Goal: Task Accomplishment & Management: Manage account settings

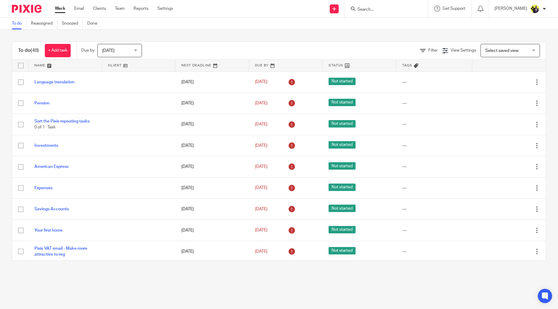
click at [385, 11] on input "Search" at bounding box center [383, 9] width 53 height 5
type input "t"
type input "teesc"
click at [407, 25] on link at bounding box center [406, 26] width 100 height 14
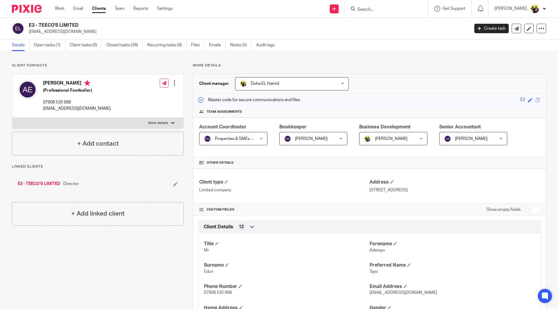
click at [403, 10] on input "Search" at bounding box center [383, 9] width 53 height 5
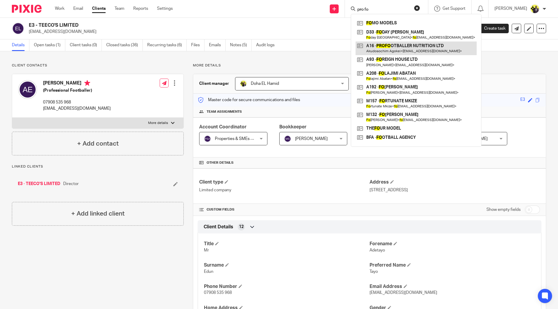
type input "pro fo"
click at [403, 45] on link at bounding box center [416, 49] width 121 height 14
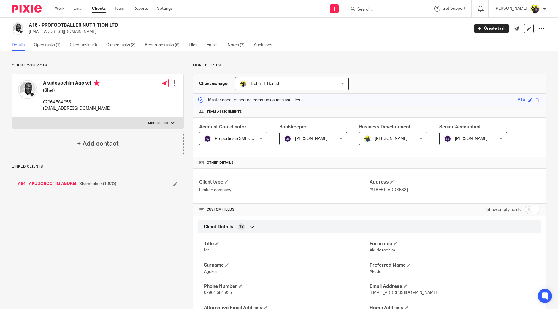
drag, startPoint x: 121, startPoint y: 25, endPoint x: 40, endPoint y: 28, distance: 80.8
click at [40, 28] on h2 "A16 - PROFOOTBALLER NUTRITION LTD" at bounding box center [204, 25] width 350 height 6
copy h2 "PROFOOTBALLER NUTRITION LTD"
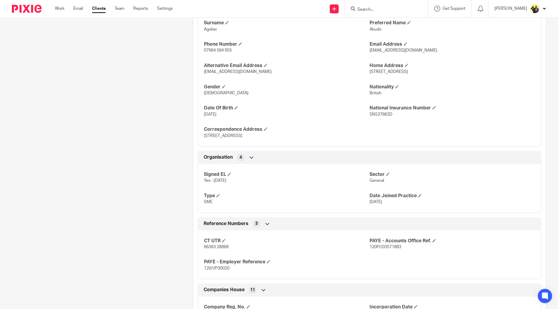
scroll to position [297, 0]
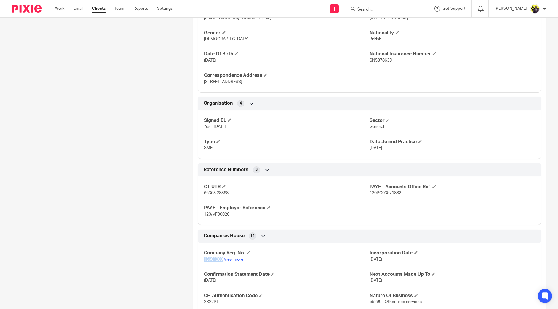
drag, startPoint x: 201, startPoint y: 256, endPoint x: 221, endPoint y: 257, distance: 19.3
click at [221, 259] on div "Company Reg. No. 16601309 View more Incorporation Date 23 Jul 2025 Confirmation…" at bounding box center [370, 307] width 344 height 139
copy span "16601309"
click at [157, 107] on div "Client contacts Akudosochim Agokei (Chef) 07964 584 955 info@kedubyakudo.com Ed…" at bounding box center [93, 83] width 181 height 633
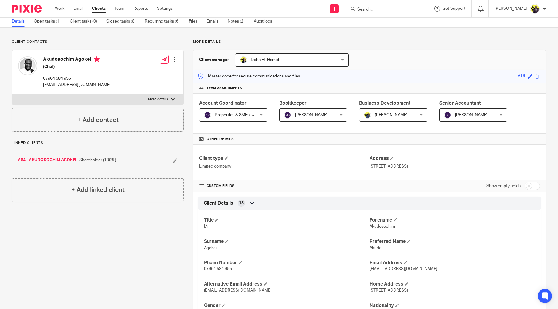
scroll to position [0, 0]
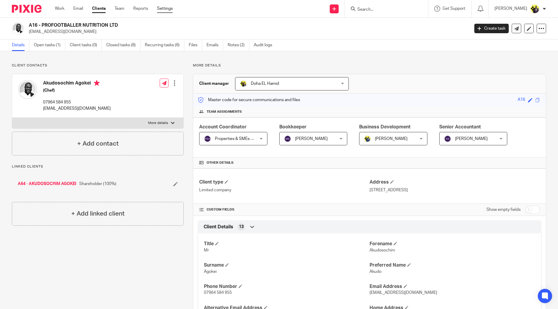
click at [166, 6] on link "Settings" at bounding box center [165, 9] width 16 height 6
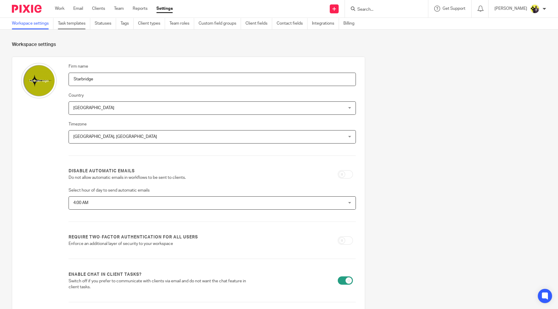
click at [80, 24] on link "Task templates" at bounding box center [74, 24] width 32 height 12
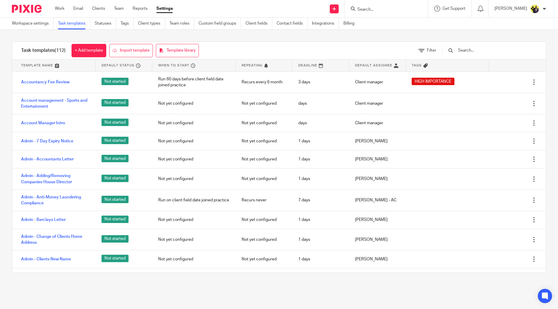
click at [476, 50] on input "text" at bounding box center [492, 50] width 69 height 7
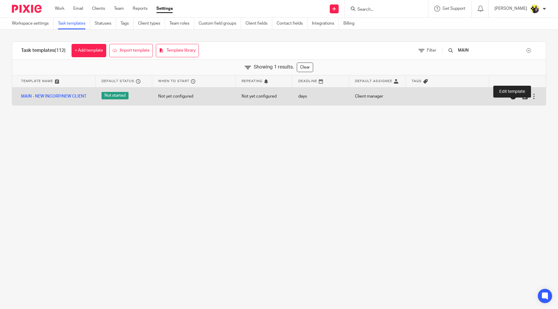
type input "MAIN"
click at [514, 96] on icon at bounding box center [517, 97] width 6 height 6
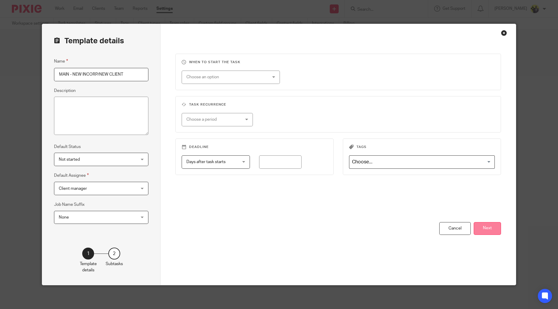
click at [477, 229] on button "Next" at bounding box center [487, 228] width 27 height 13
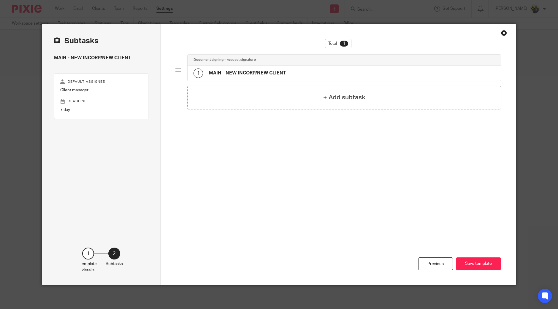
click at [255, 70] on h4 "MAIN - NEW INCORP/NEW CLIENT" at bounding box center [247, 73] width 77 height 6
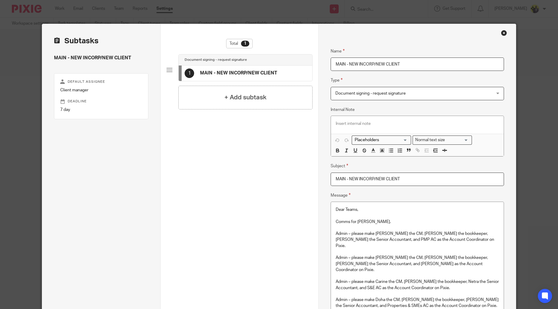
click at [391, 213] on p at bounding box center [417, 216] width 163 height 6
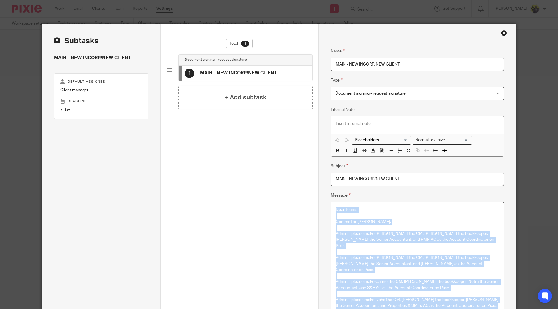
scroll to position [445, 0]
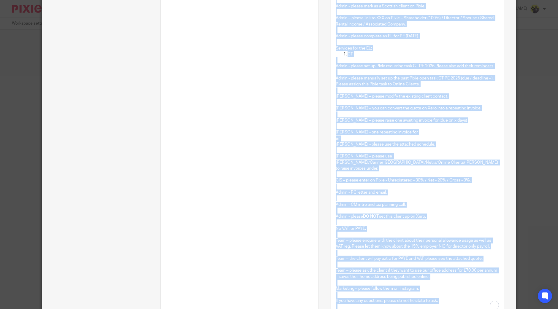
copy div "Dear Teams, Comms for Dennis. Admin – please make Bobo the CM, Abhay the bookke…"
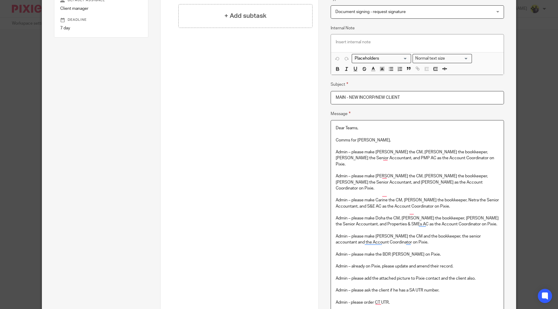
scroll to position [0, 0]
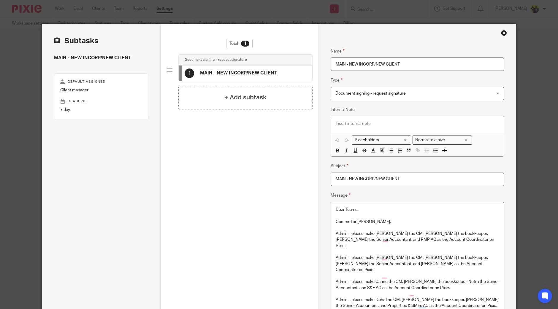
click at [503, 32] on div "Close this dialog window" at bounding box center [504, 33] width 6 height 6
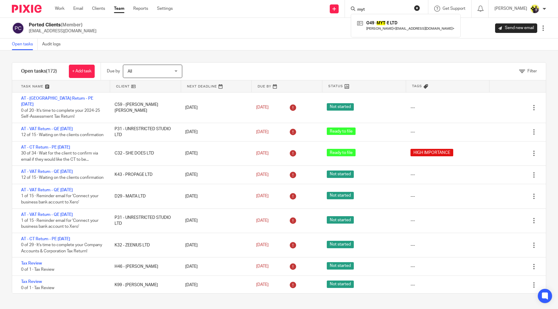
drag, startPoint x: 390, startPoint y: 13, endPoint x: 364, endPoint y: 11, distance: 26.2
click at [364, 11] on div "myt O49 - MYT -E LTD Sadiq Olabode < sadiqola016@gmail.com >" at bounding box center [386, 9] width 83 height 18
click at [382, 9] on input "myt" at bounding box center [383, 9] width 53 height 5
drag, startPoint x: 386, startPoint y: 9, endPoint x: 350, endPoint y: 7, distance: 36.0
click at [351, 8] on div "Send new email Create task Add client Request signature myt O49 - MYT -E LTD Sa…" at bounding box center [370, 9] width 377 height 18
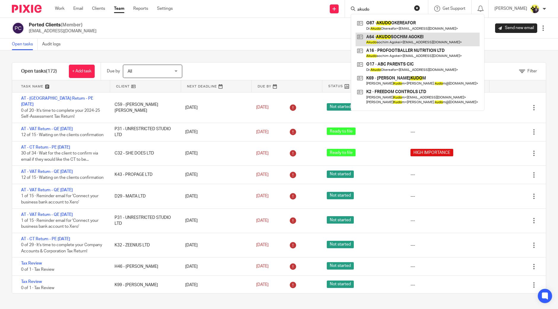
type input "akudo"
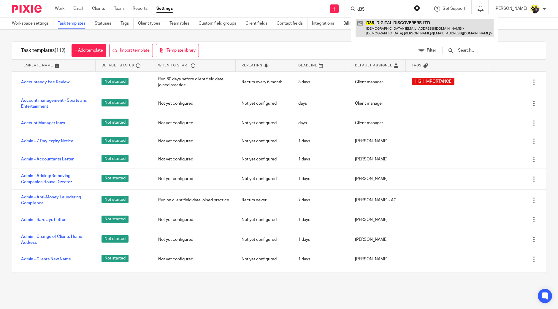
type input "d35"
click at [404, 30] on link at bounding box center [425, 28] width 138 height 18
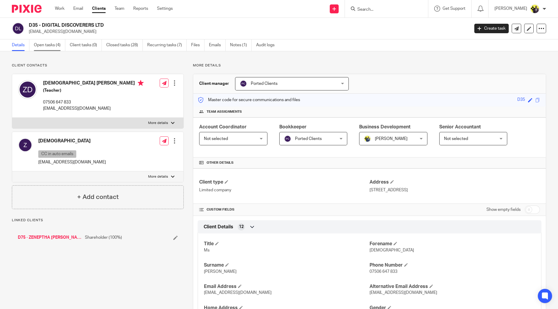
click at [57, 45] on link "Open tasks (4)" at bounding box center [49, 46] width 31 height 12
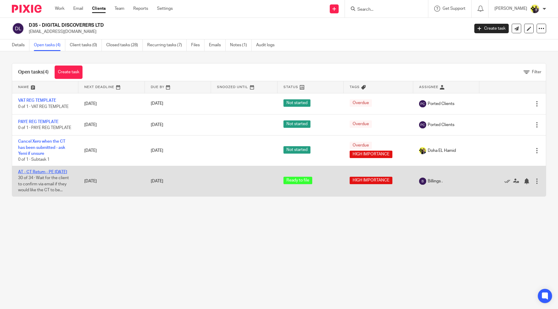
click at [40, 174] on link "AT - CT Return - PE 31-01-2025" at bounding box center [42, 172] width 49 height 4
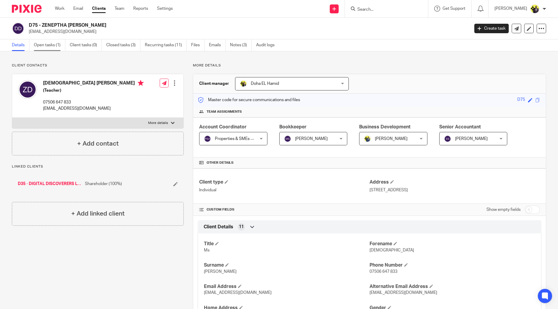
click at [53, 47] on link "Open tasks (1)" at bounding box center [49, 46] width 31 height 12
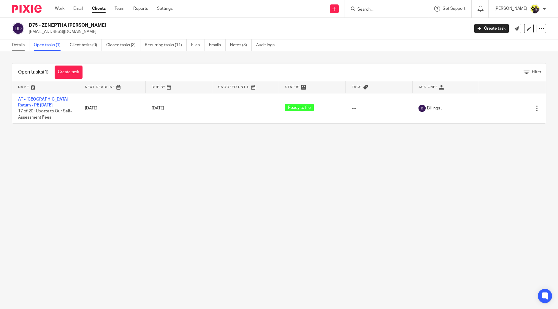
click at [21, 45] on link "Details" at bounding box center [21, 46] width 18 height 12
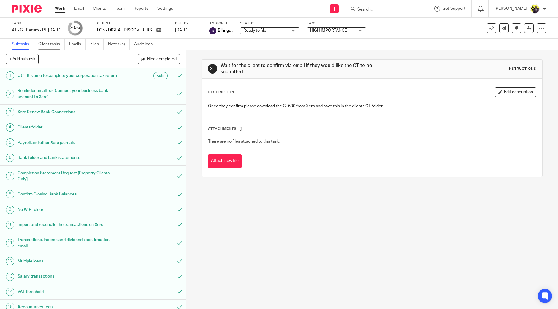
click at [50, 42] on link "Client tasks" at bounding box center [51, 45] width 26 height 12
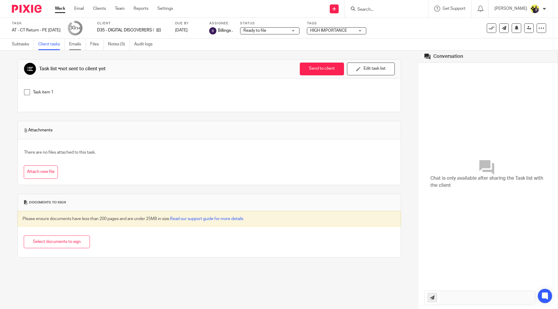
click at [80, 43] on link "Emails" at bounding box center [77, 45] width 17 height 12
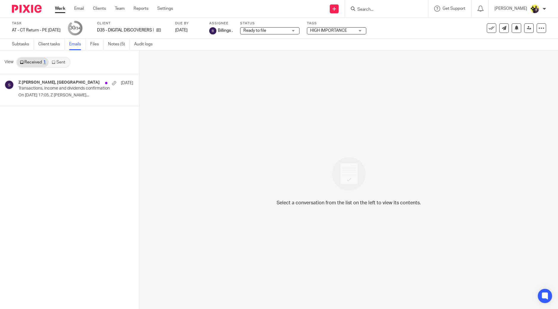
click at [63, 62] on link "Sent" at bounding box center [59, 63] width 21 height 10
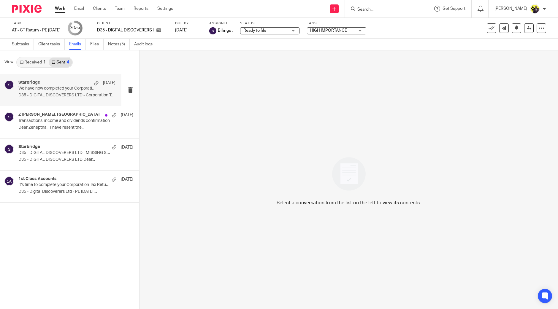
click at [59, 88] on p "We have now completed your Corporation Tax Return - PLEASE CONFIRM!" at bounding box center [57, 88] width 78 height 5
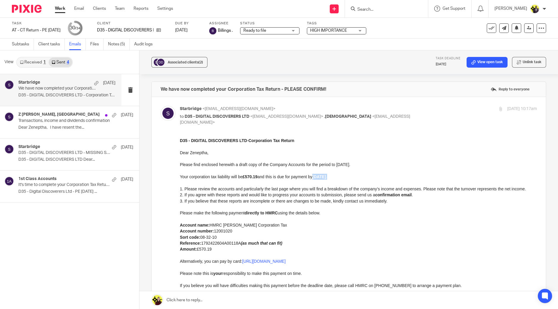
drag, startPoint x: 322, startPoint y: 178, endPoint x: 316, endPoint y: 178, distance: 6.2
click at [316, 178] on p "Your corporation tax liability will be £570.19 and this is due for payment by 3…" at bounding box center [358, 177] width 357 height 6
click at [304, 192] on p "1. Please review the accounts and particularly the last page where you will fin…" at bounding box center [358, 189] width 357 height 6
click at [526, 27] on link at bounding box center [529, 28] width 10 height 10
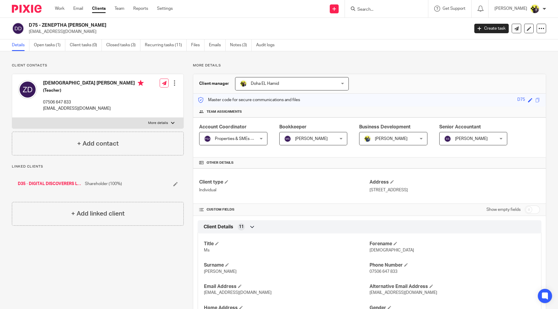
click at [301, 139] on span "Manasvi Shah" at bounding box center [311, 139] width 33 height 4
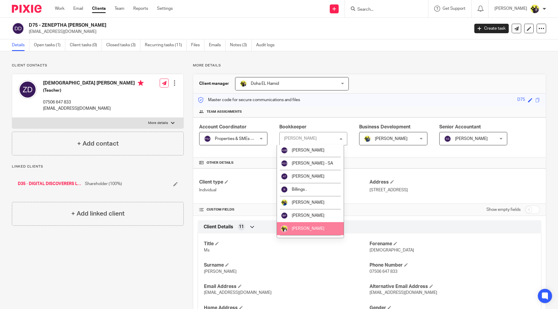
scroll to position [37, 0]
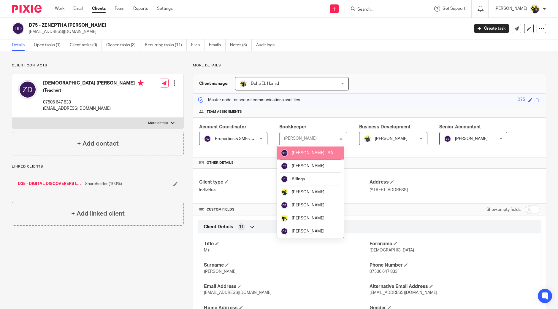
click at [383, 67] on p "More details" at bounding box center [369, 65] width 353 height 5
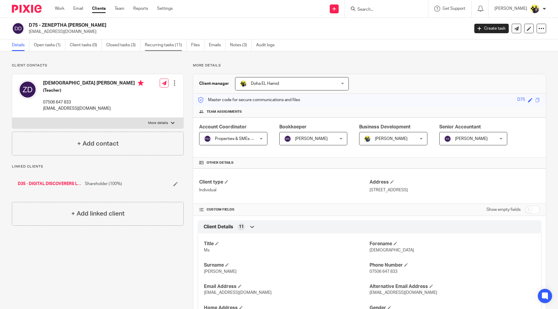
drag, startPoint x: 164, startPoint y: 38, endPoint x: 165, endPoint y: 44, distance: 6.2
click at [164, 38] on div "D75 - ZENEPTHA DECORDOVA zeneptha@yahoo.co.uk Create task Update from Companies…" at bounding box center [279, 29] width 558 height 22
click at [166, 44] on link "Recurring tasks (11)" at bounding box center [166, 46] width 42 height 12
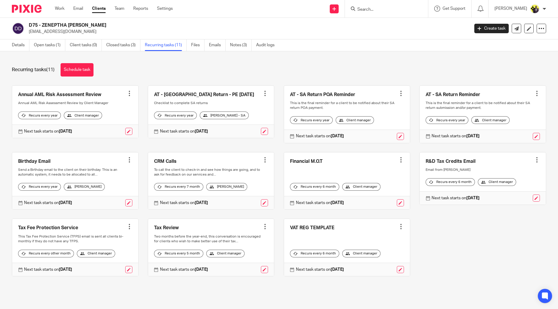
click at [262, 93] on div at bounding box center [265, 94] width 6 height 6
click at [247, 131] on span "Cancel schedule" at bounding box center [237, 131] width 31 height 4
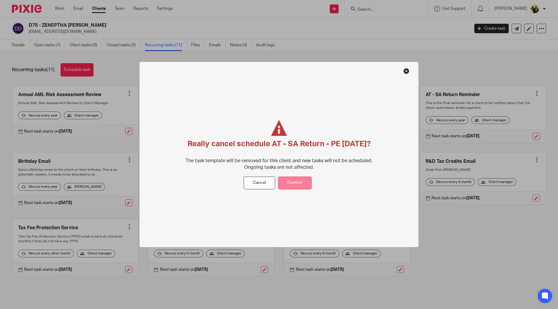
click at [297, 189] on button "Confirm" at bounding box center [295, 183] width 34 height 13
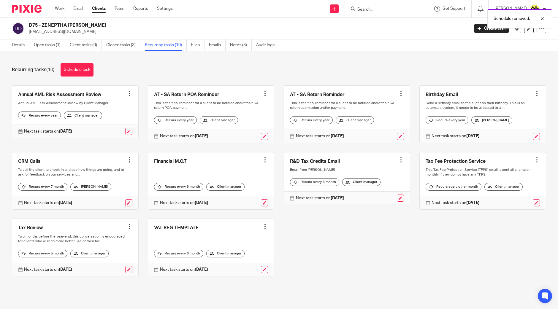
click at [262, 93] on div at bounding box center [265, 94] width 6 height 6
click at [247, 72] on div "Recurring tasks (10) Schedule task" at bounding box center [279, 69] width 535 height 13
click at [262, 92] on div at bounding box center [265, 94] width 6 height 6
click at [251, 132] on span "Cancel schedule" at bounding box center [237, 131] width 31 height 4
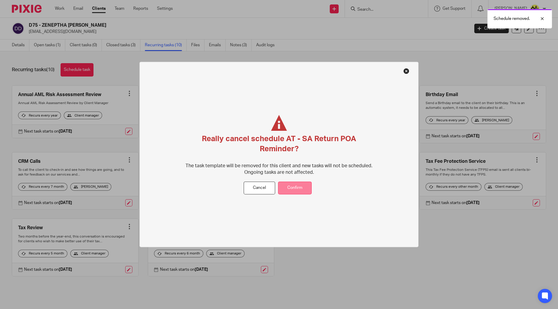
click at [293, 183] on button "Confirm" at bounding box center [295, 188] width 34 height 13
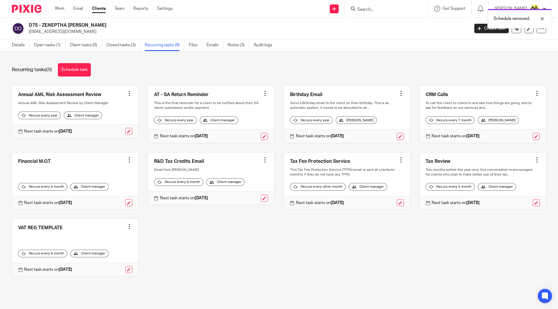
click at [262, 93] on div at bounding box center [265, 94] width 6 height 6
click at [247, 131] on span "Cancel schedule" at bounding box center [237, 131] width 31 height 4
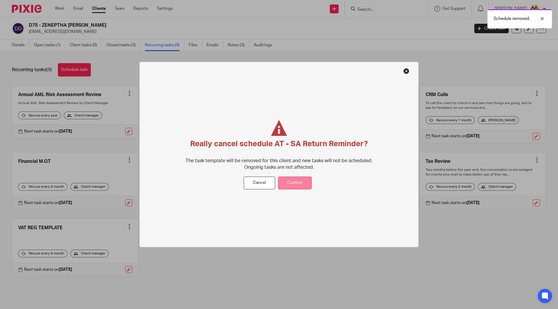
click at [297, 182] on button "Confirm" at bounding box center [295, 183] width 34 height 13
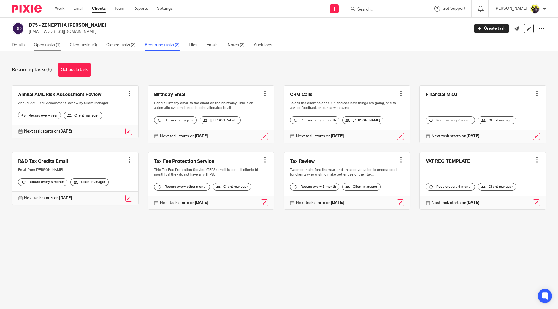
click at [45, 47] on link "Open tasks (1)" at bounding box center [49, 46] width 31 height 12
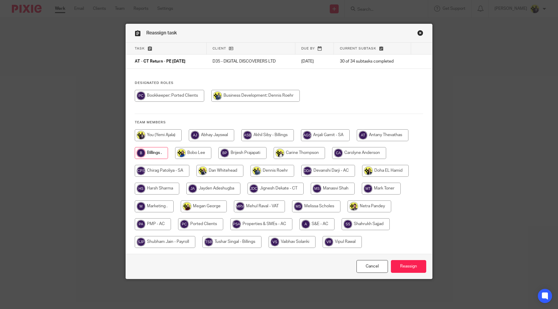
click at [274, 187] on input "radio" at bounding box center [276, 189] width 56 height 12
radio input "true"
click at [400, 263] on input "Reassign" at bounding box center [408, 266] width 35 height 13
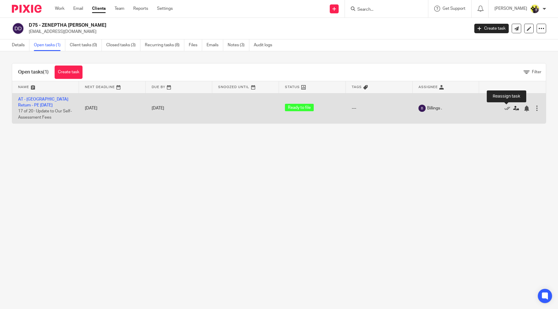
click at [514, 109] on icon at bounding box center [517, 109] width 6 height 6
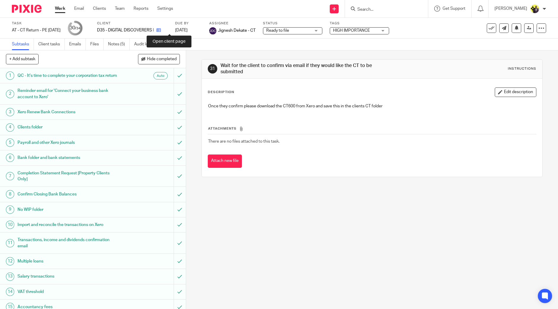
click at [161, 30] on icon at bounding box center [159, 30] width 4 height 4
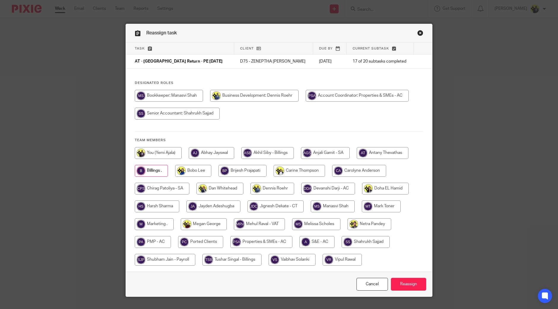
click at [335, 155] on input "radio" at bounding box center [325, 153] width 49 height 12
radio input "true"
click at [413, 285] on input "Reassign" at bounding box center [408, 284] width 35 height 13
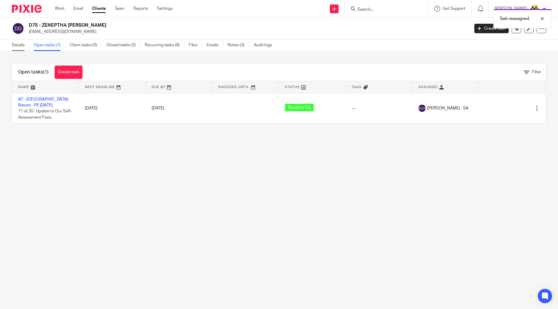
click at [20, 46] on link "Details" at bounding box center [21, 46] width 18 height 12
click at [18, 44] on link "Details" at bounding box center [21, 46] width 18 height 12
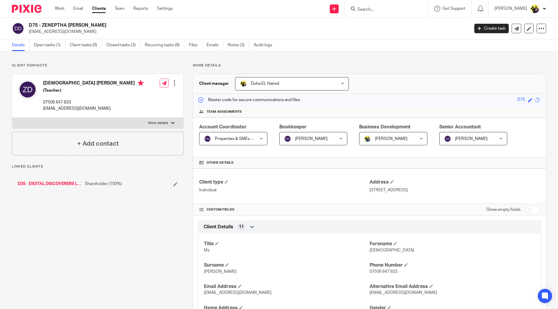
click at [119, 44] on link "Closed tasks (3)" at bounding box center [123, 46] width 34 height 12
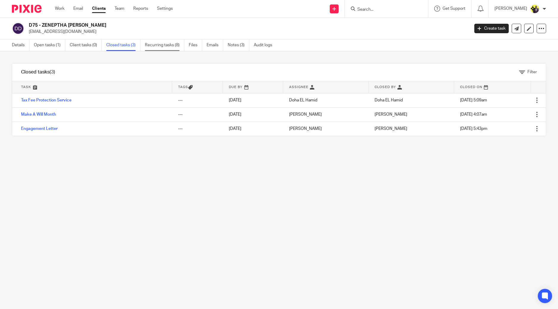
click at [162, 45] on link "Recurring tasks (8)" at bounding box center [165, 46] width 40 height 12
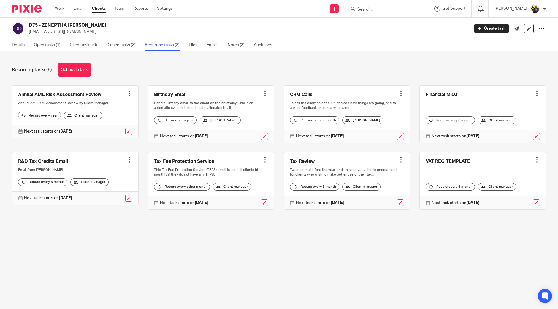
click at [534, 163] on div at bounding box center [537, 160] width 6 height 6
click at [509, 202] on span "Cancel schedule" at bounding box center [504, 202] width 31 height 4
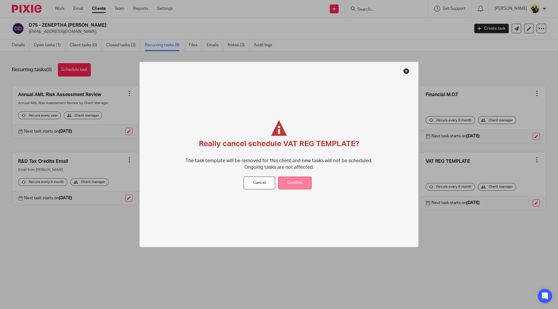
click at [308, 182] on button "Confirm" at bounding box center [295, 183] width 34 height 13
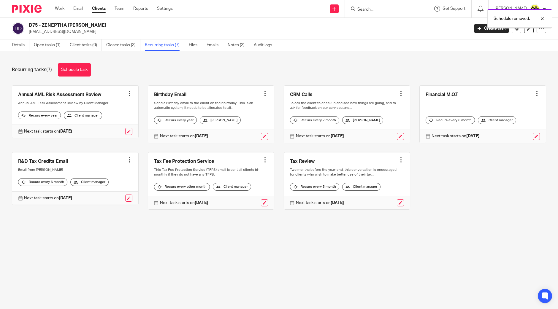
click at [55, 44] on link "Open tasks (1)" at bounding box center [49, 46] width 31 height 12
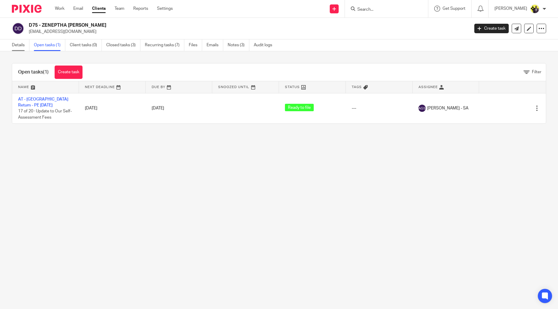
click at [22, 44] on link "Details" at bounding box center [21, 46] width 18 height 12
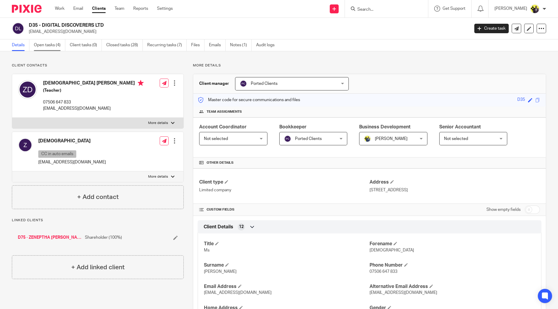
click at [54, 42] on link "Open tasks (4)" at bounding box center [49, 46] width 31 height 12
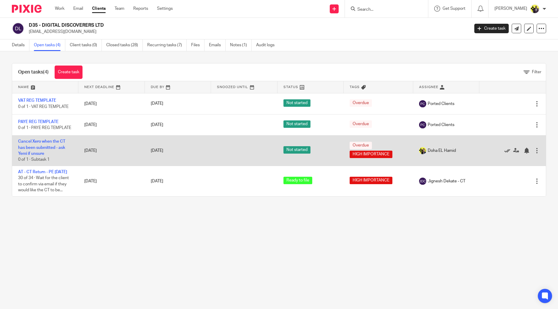
click at [505, 154] on icon at bounding box center [508, 151] width 6 height 6
